Goal: Task Accomplishment & Management: Manage account settings

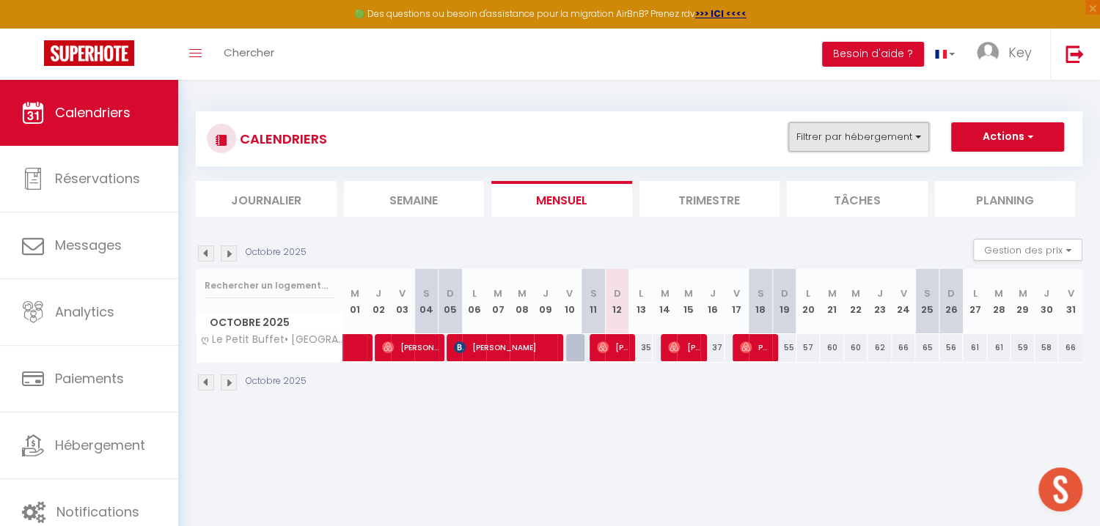
click at [846, 135] on button "Filtrer par hébergement" at bounding box center [858, 136] width 141 height 29
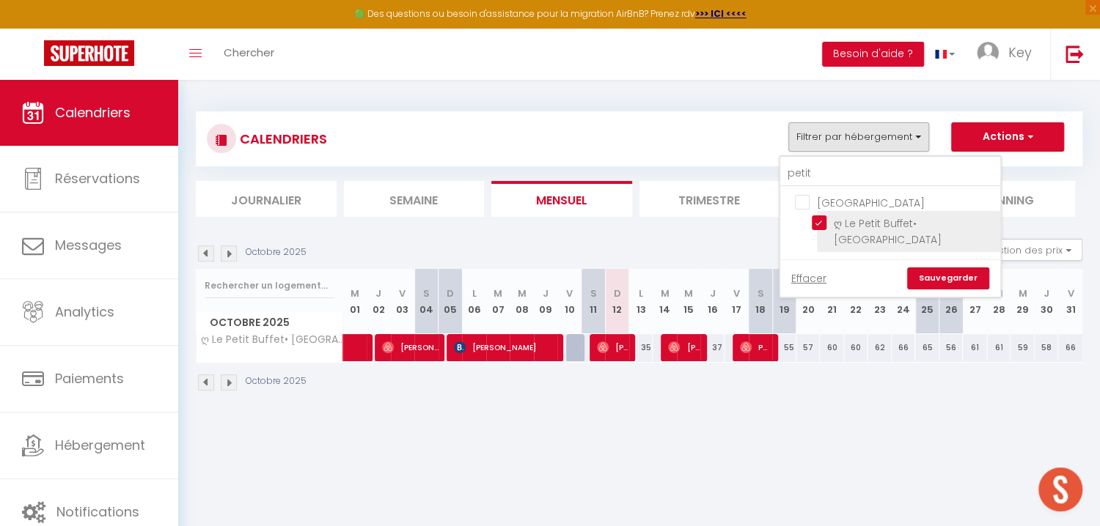
click at [816, 229] on input "ღ Le Petit Buffet• [GEOGRAPHIC_DATA]" at bounding box center [902, 223] width 183 height 15
checkbox input "false"
click at [948, 268] on link "Sauvegarder" at bounding box center [948, 279] width 82 height 22
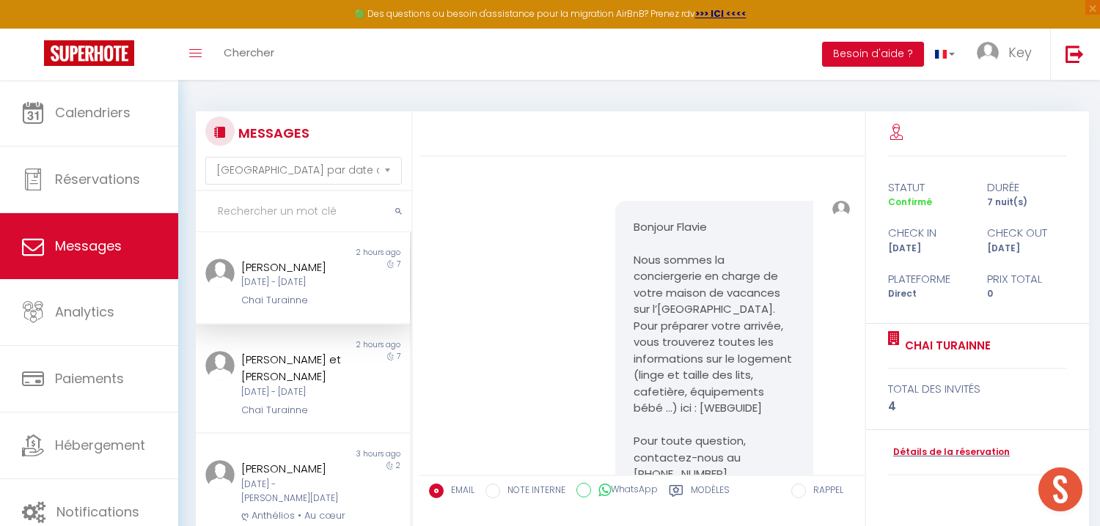
select select "message"
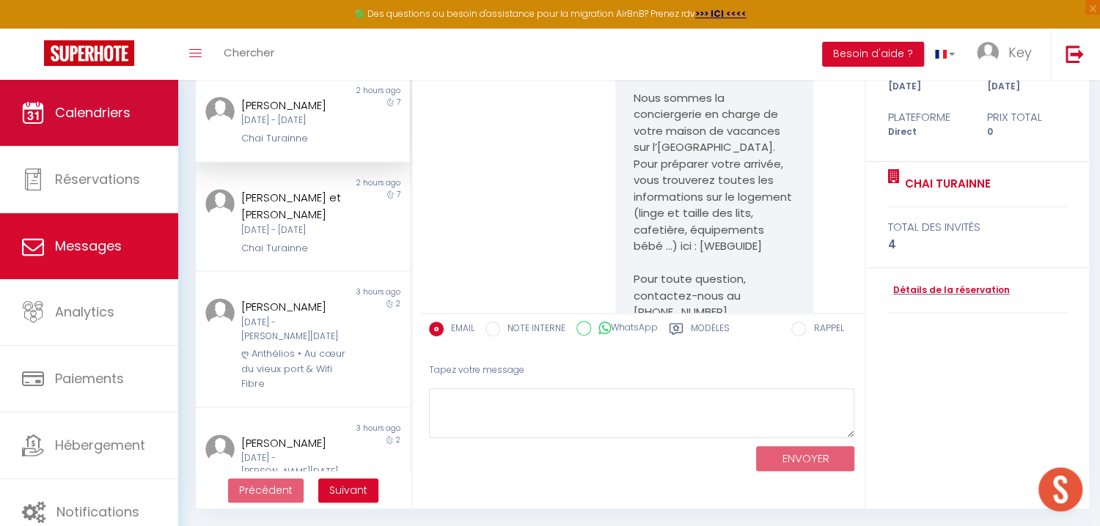
scroll to position [1918, 0]
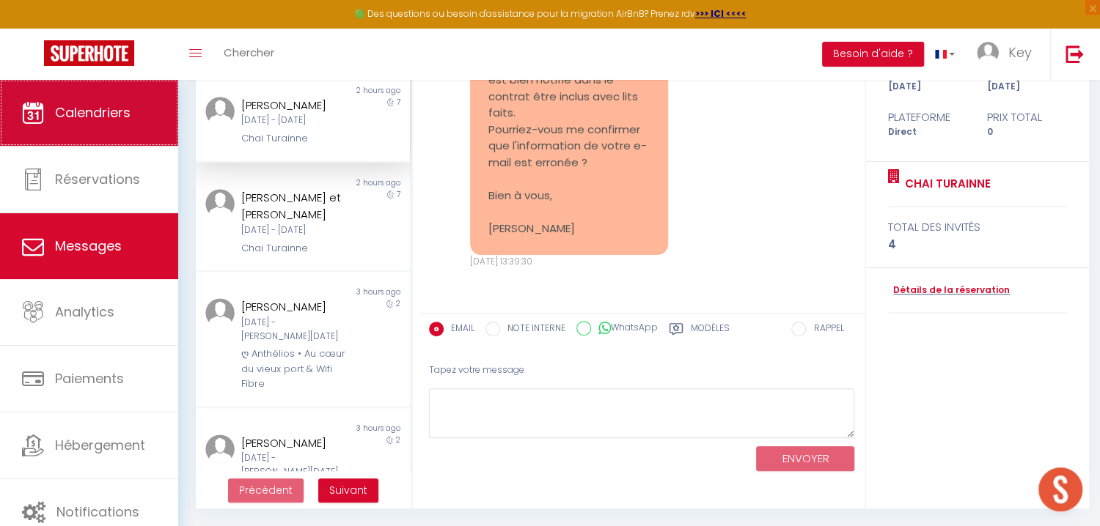
click at [113, 106] on span "Calendriers" at bounding box center [93, 112] width 76 height 18
